Goal: Task Accomplishment & Management: Manage account settings

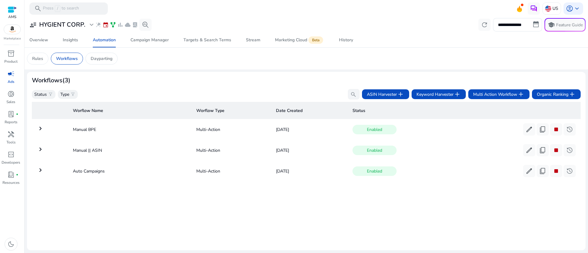
click at [41, 172] on mat-icon "keyboard_arrow_right" at bounding box center [40, 170] width 7 height 7
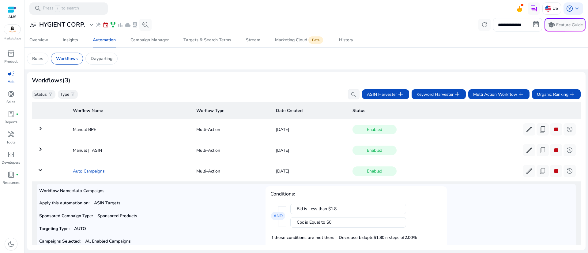
click at [82, 170] on td "Auto Campaigns" at bounding box center [129, 171] width 123 height 16
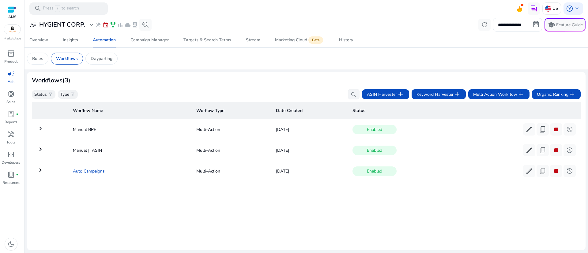
click at [82, 170] on td "Auto Campaigns" at bounding box center [129, 171] width 123 height 16
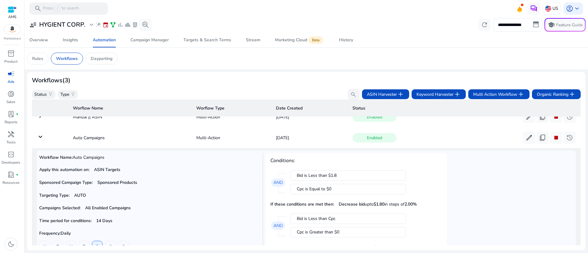
scroll to position [46, 0]
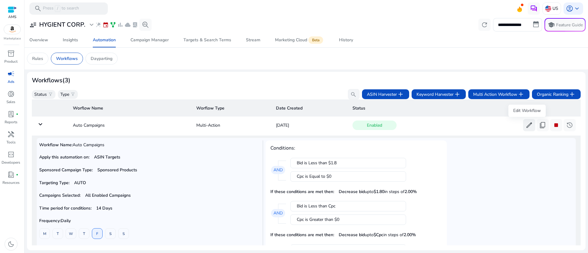
click at [528, 125] on span "edit" at bounding box center [529, 125] width 7 height 7
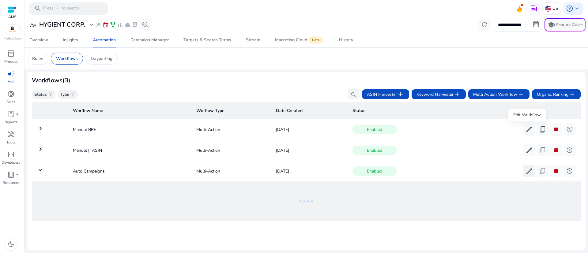
scroll to position [0, 0]
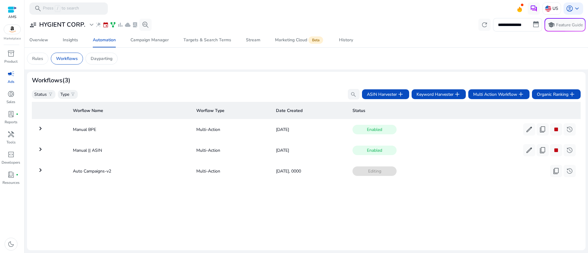
click at [39, 171] on mat-icon "keyboard_arrow_right" at bounding box center [40, 170] width 7 height 7
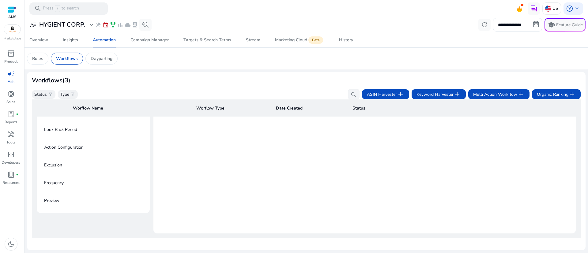
scroll to position [108, 0]
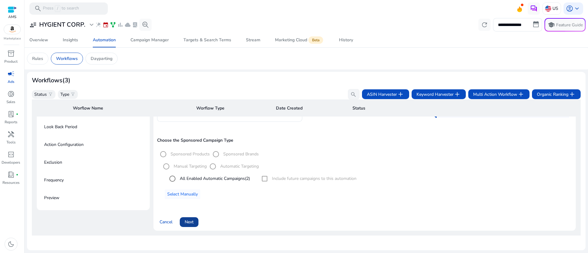
click at [189, 219] on span "Next" at bounding box center [189, 222] width 9 height 6
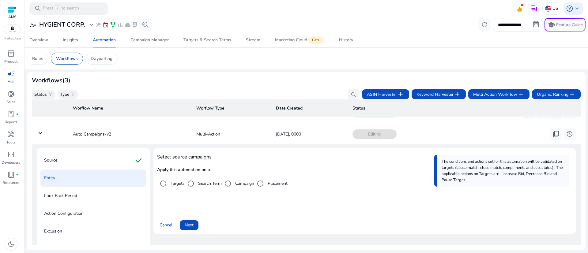
scroll to position [83, 0]
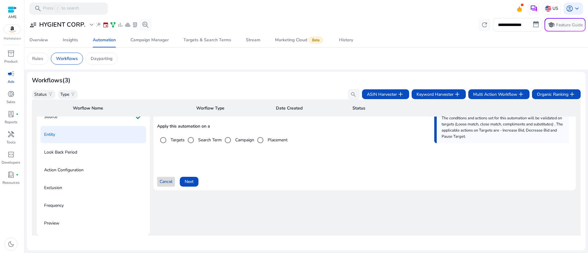
click at [163, 179] on span "Cancel" at bounding box center [166, 182] width 13 height 6
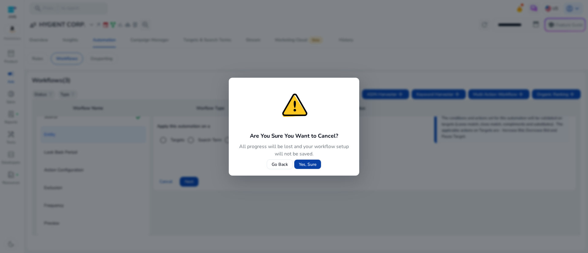
click at [307, 165] on span "Yes, Sure" at bounding box center [307, 164] width 17 height 6
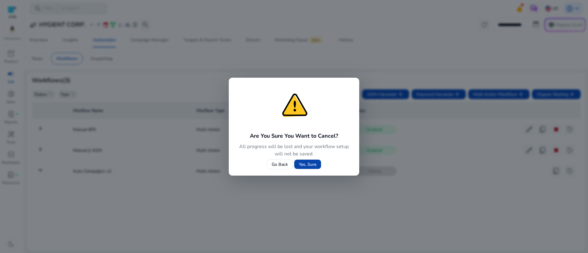
scroll to position [0, 0]
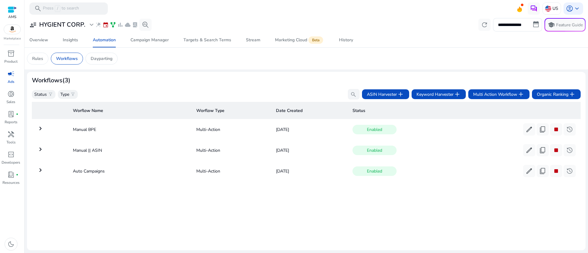
click at [39, 171] on mat-icon "keyboard_arrow_right" at bounding box center [40, 170] width 7 height 7
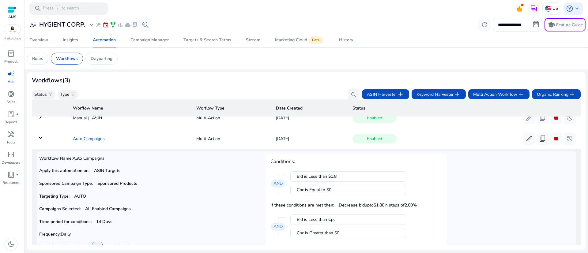
scroll to position [46, 0]
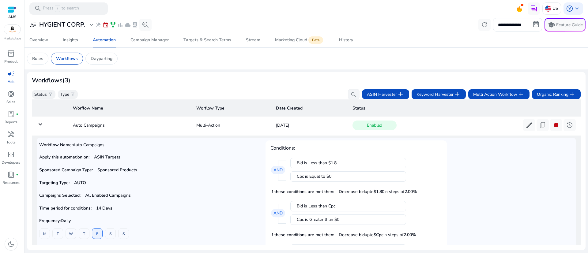
click at [11, 75] on span "campaign" at bounding box center [10, 73] width 7 height 7
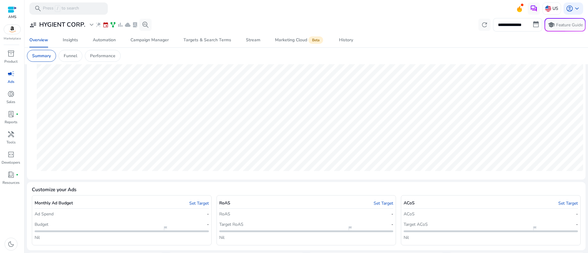
scroll to position [34, 0]
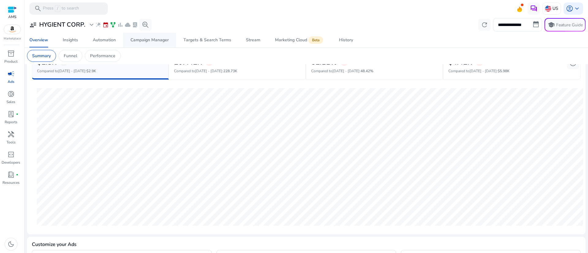
click at [141, 41] on div "Campaign Manager" at bounding box center [149, 40] width 38 height 4
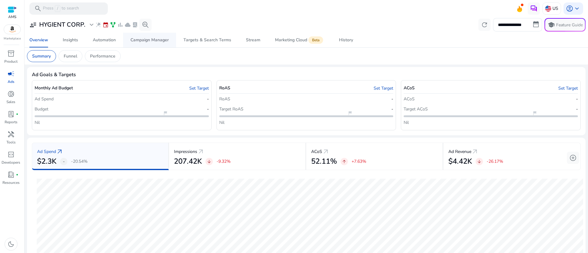
click at [149, 41] on div "Campaign Manager" at bounding box center [149, 40] width 38 height 4
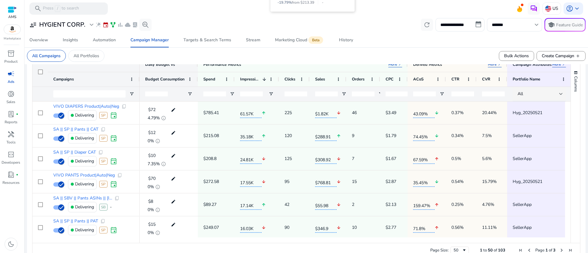
scroll to position [225, 0]
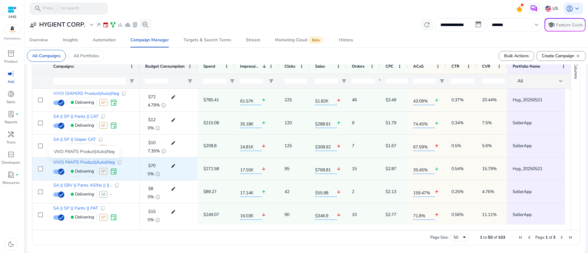
click at [91, 162] on span "VIVO PANTS Product|Auto|Neg" at bounding box center [84, 163] width 62 height 4
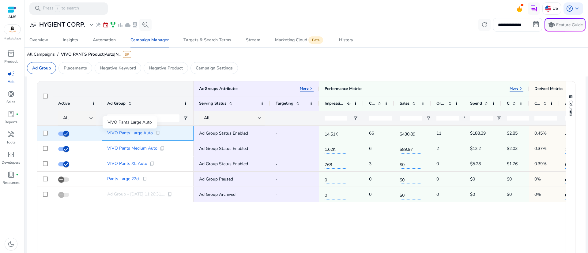
click at [122, 134] on span "VIVO Pants Large Auto" at bounding box center [130, 133] width 46 height 4
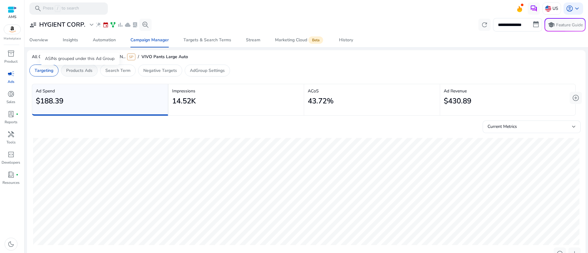
click at [80, 70] on p "Products Ads" at bounding box center [79, 70] width 26 height 6
click at [102, 39] on div "Automation" at bounding box center [104, 40] width 23 height 4
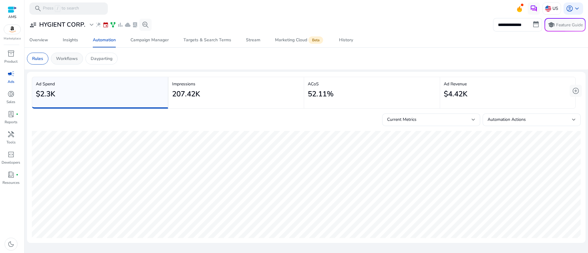
click at [74, 57] on p "Workflows" at bounding box center [67, 58] width 22 height 6
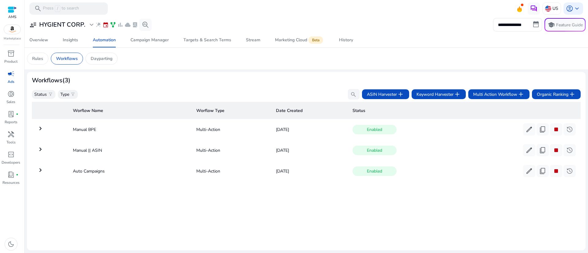
click at [41, 172] on mat-icon "keyboard_arrow_right" at bounding box center [40, 170] width 7 height 7
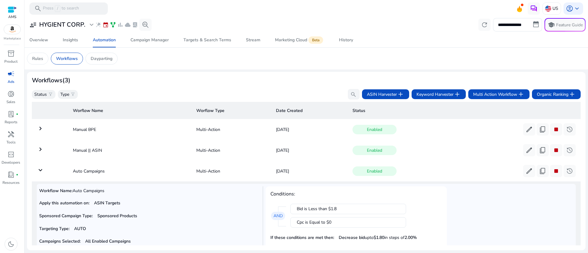
click at [41, 171] on mat-icon "keyboard_arrow_down" at bounding box center [40, 170] width 7 height 7
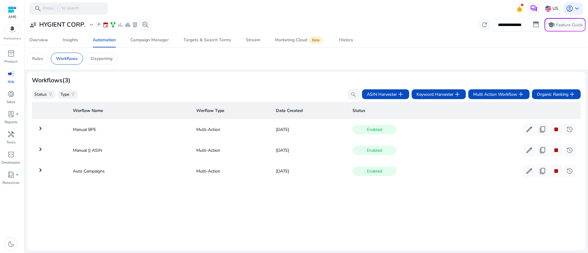
click at [39, 168] on mat-icon "keyboard_arrow_right" at bounding box center [40, 170] width 7 height 7
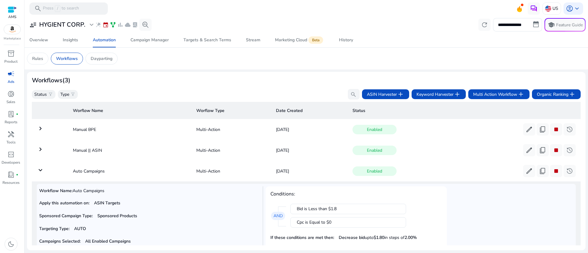
click at [42, 171] on mat-icon "keyboard_arrow_down" at bounding box center [40, 170] width 7 height 7
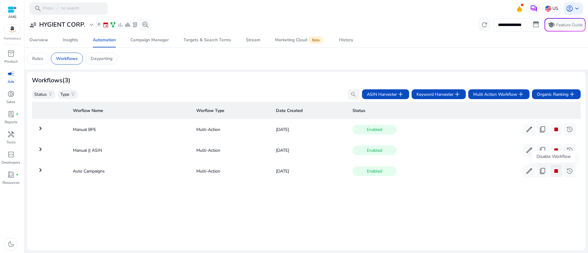
click at [557, 171] on span "stop" at bounding box center [556, 171] width 7 height 7
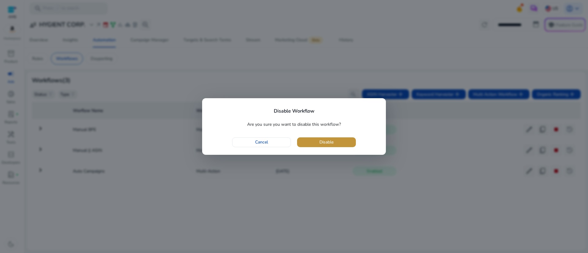
click at [334, 141] on span "button" at bounding box center [326, 142] width 59 height 15
